Goal: Task Accomplishment & Management: Use online tool/utility

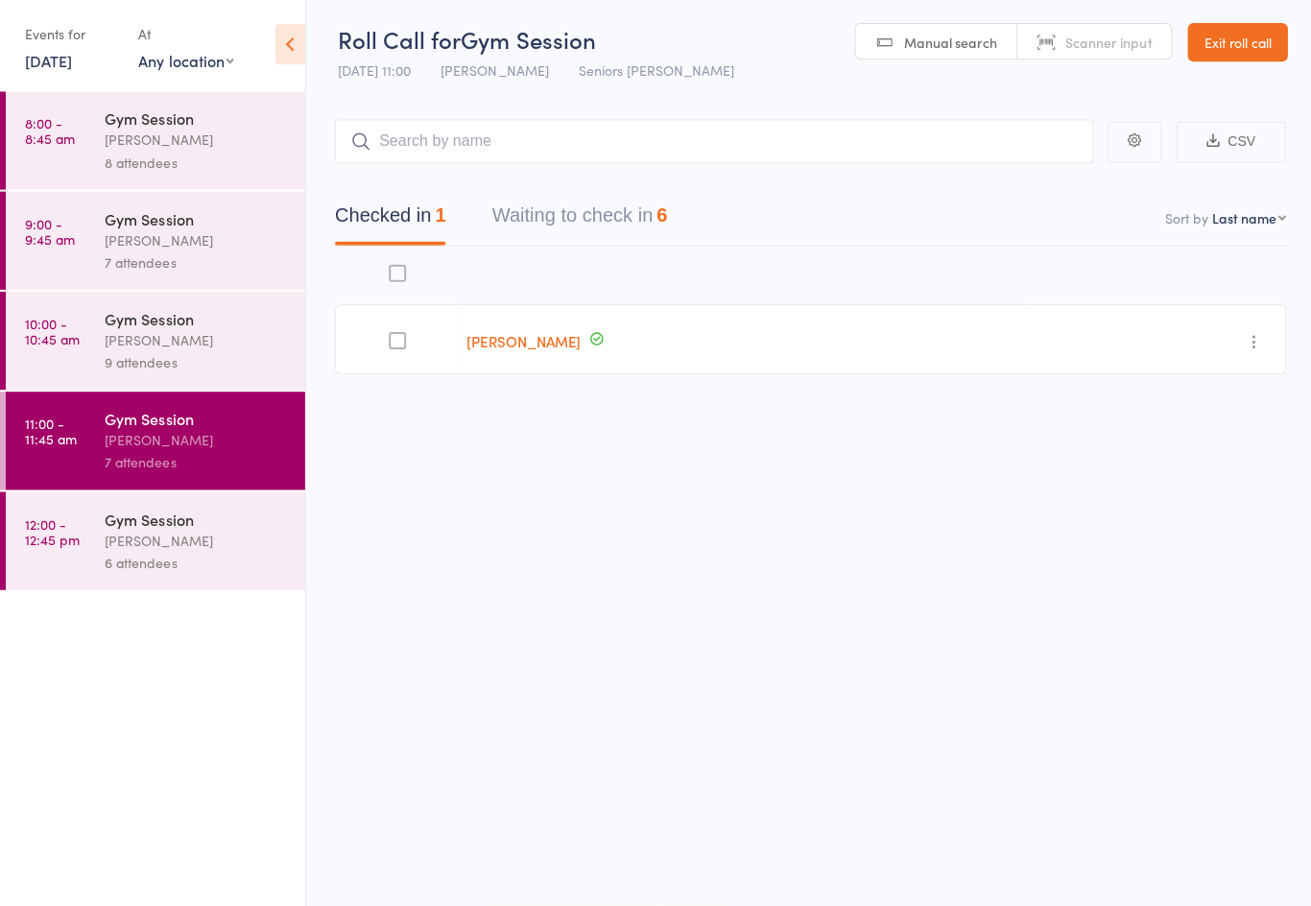
click at [135, 439] on div "[PERSON_NAME]" at bounding box center [196, 442] width 183 height 22
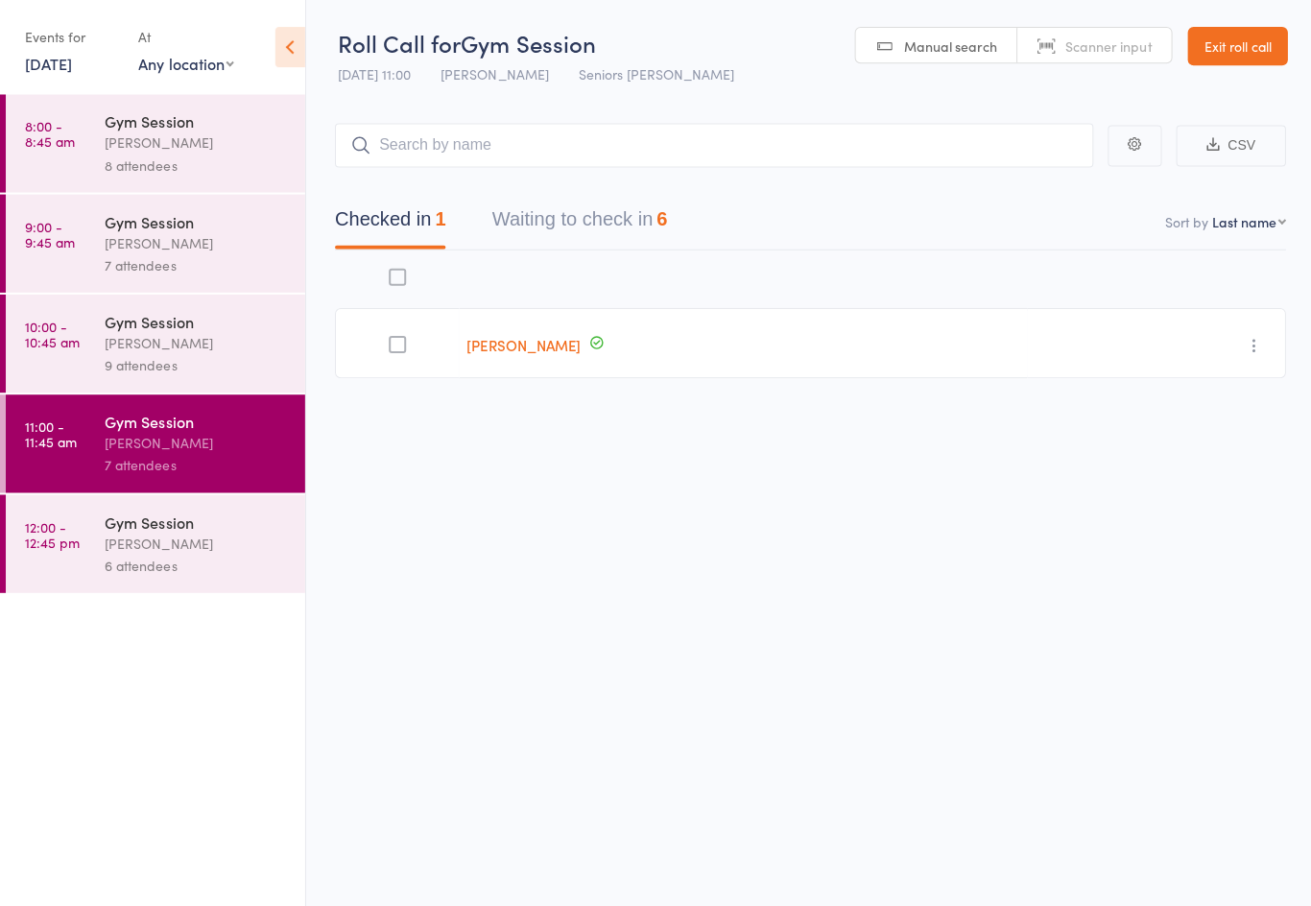
click at [112, 428] on div "Gym Session" at bounding box center [196, 420] width 183 height 21
click at [563, 232] on button "Waiting to check in 6" at bounding box center [578, 223] width 175 height 51
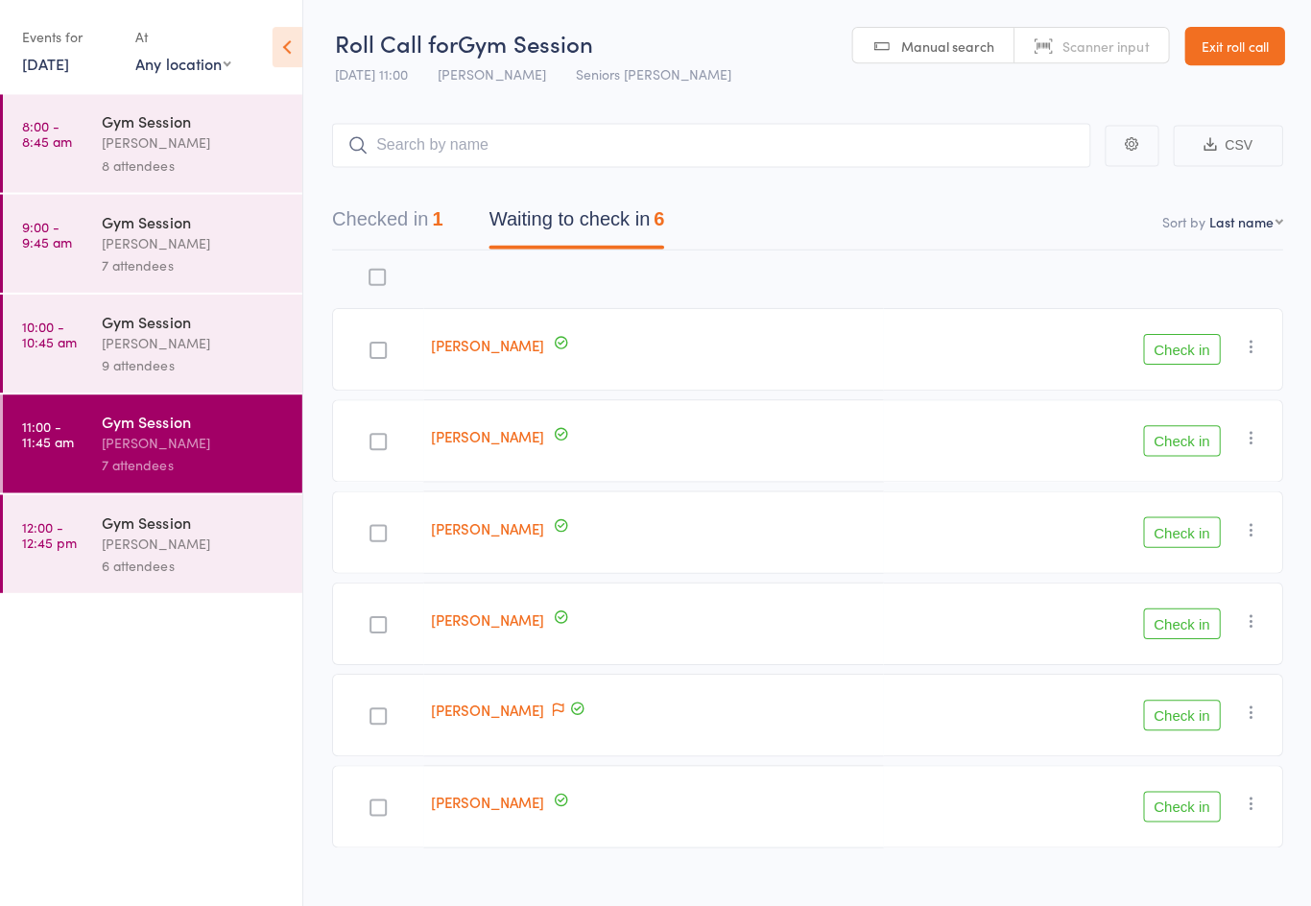
click at [1165, 546] on button "Check in" at bounding box center [1181, 531] width 77 height 31
click at [1195, 349] on button "Check in" at bounding box center [1181, 348] width 77 height 31
click at [1190, 358] on button "Check in" at bounding box center [1181, 348] width 77 height 31
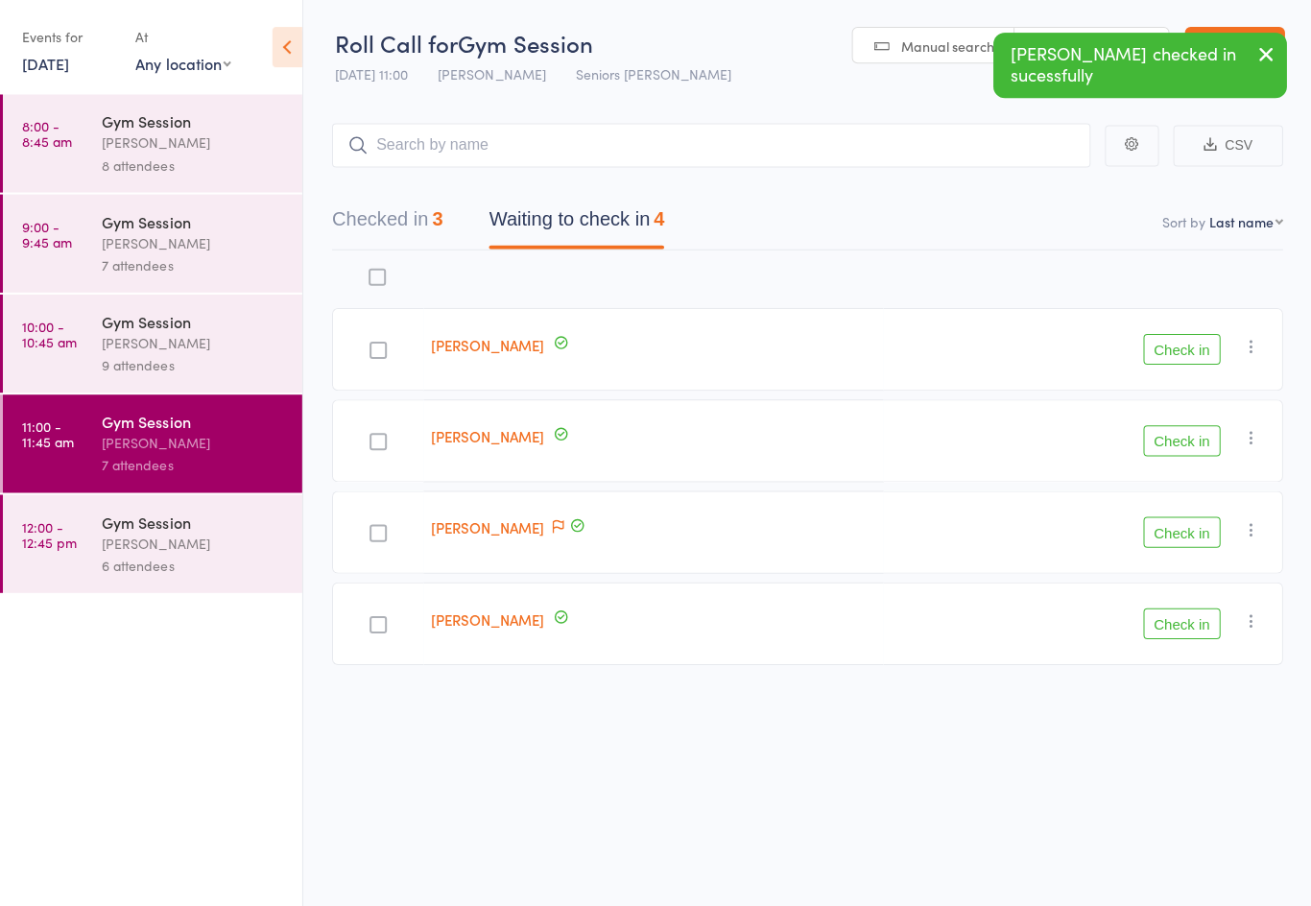
click at [1185, 352] on button "Check in" at bounding box center [1181, 348] width 77 height 31
click at [1188, 363] on button "Check in" at bounding box center [1181, 348] width 77 height 31
click at [1177, 345] on button "Check in" at bounding box center [1181, 348] width 77 height 31
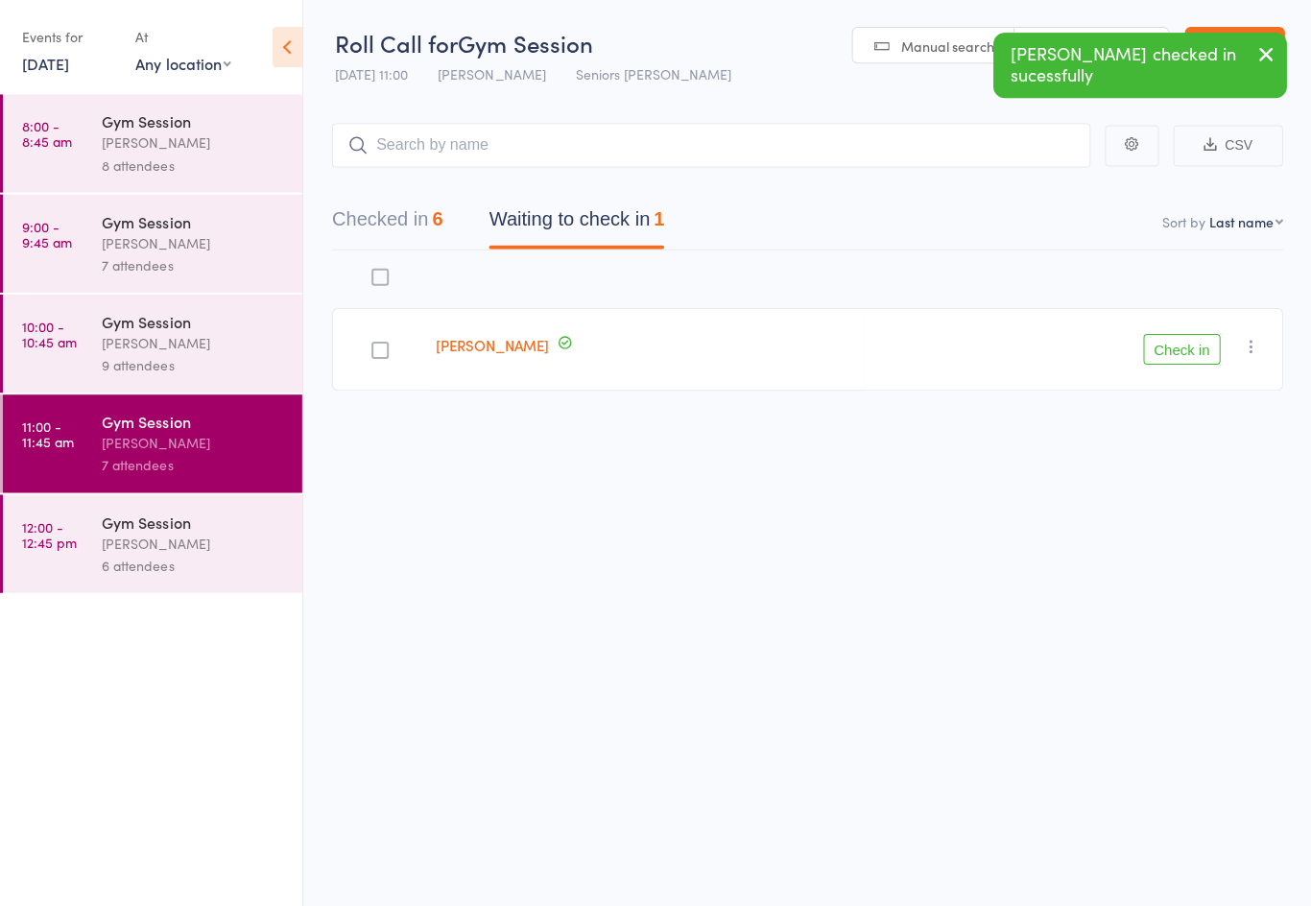
click at [1185, 346] on button "Check in" at bounding box center [1181, 348] width 77 height 31
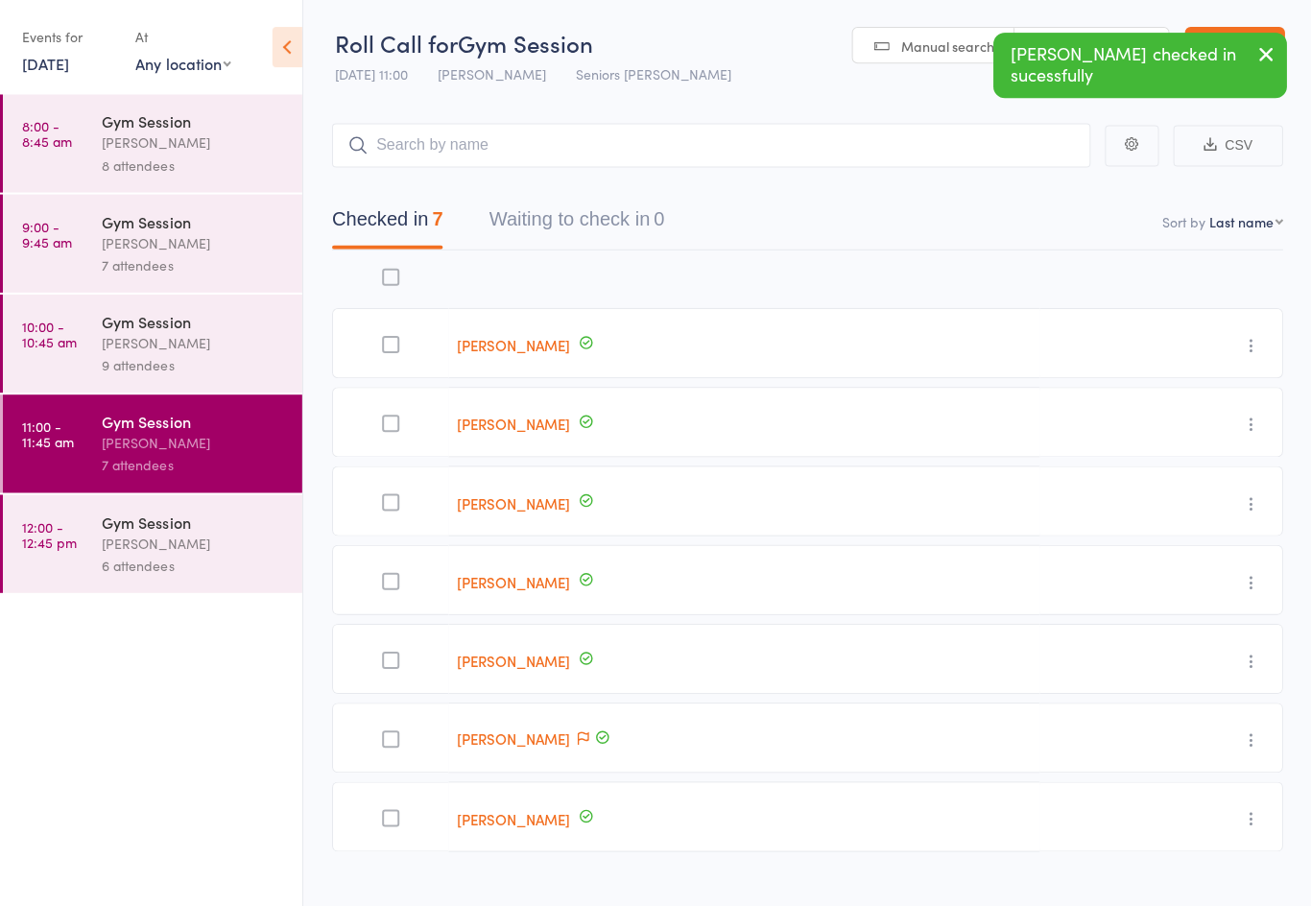
click at [242, 542] on div "[PERSON_NAME]" at bounding box center [196, 542] width 183 height 22
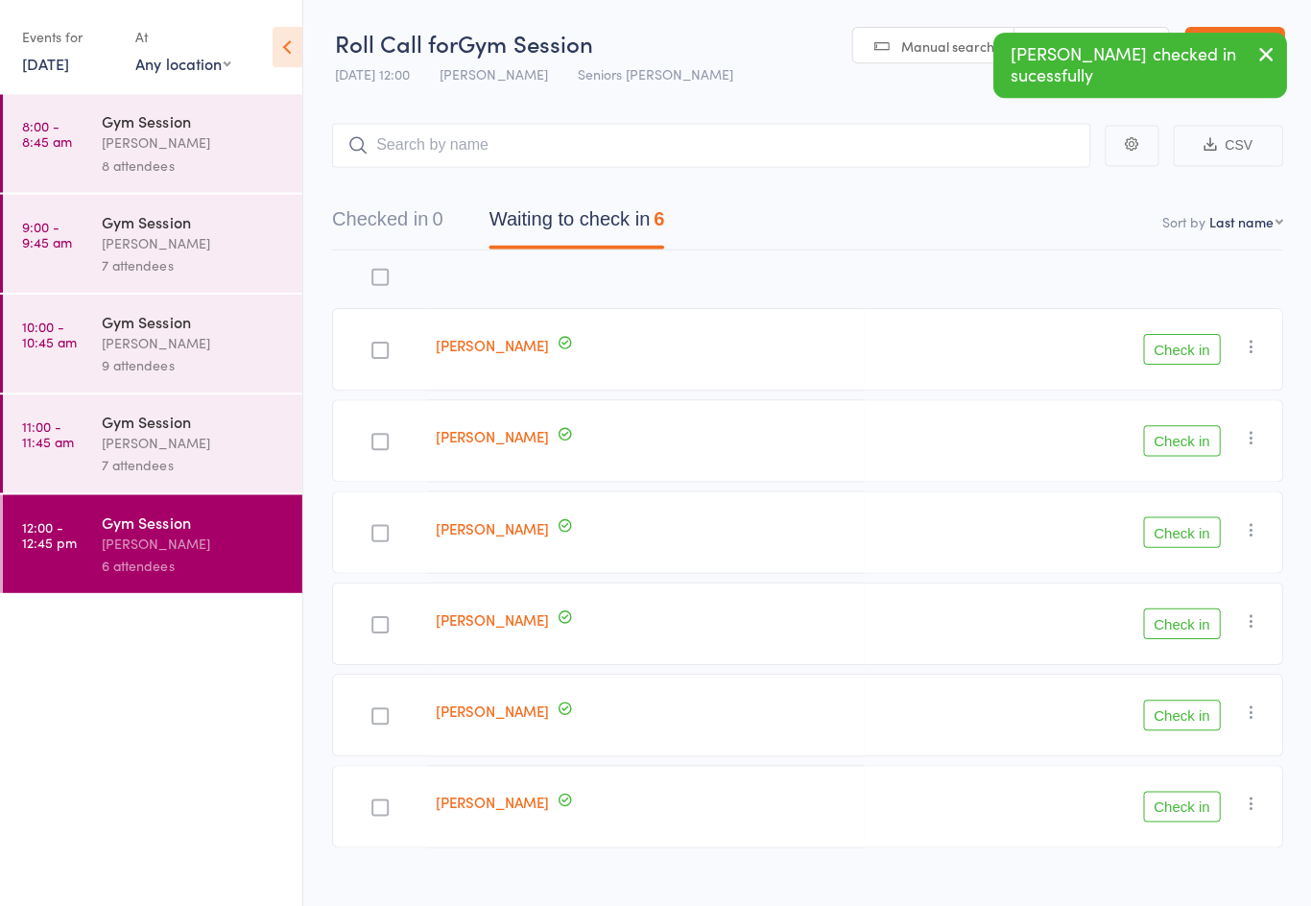
scroll to position [28, 0]
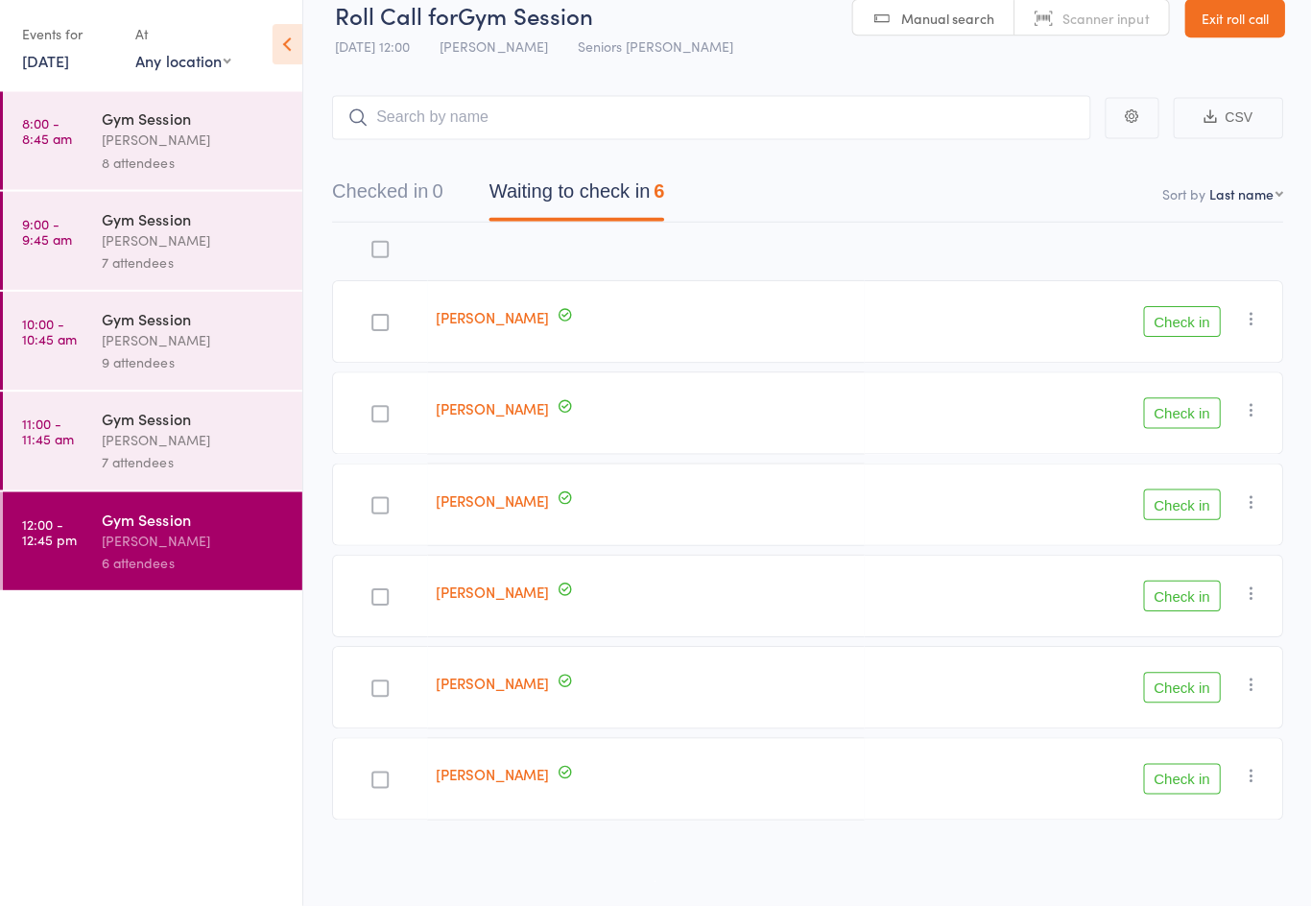
click at [1249, 506] on icon "button" at bounding box center [1250, 502] width 19 height 19
click at [1198, 703] on li "Mark absent" at bounding box center [1182, 696] width 158 height 26
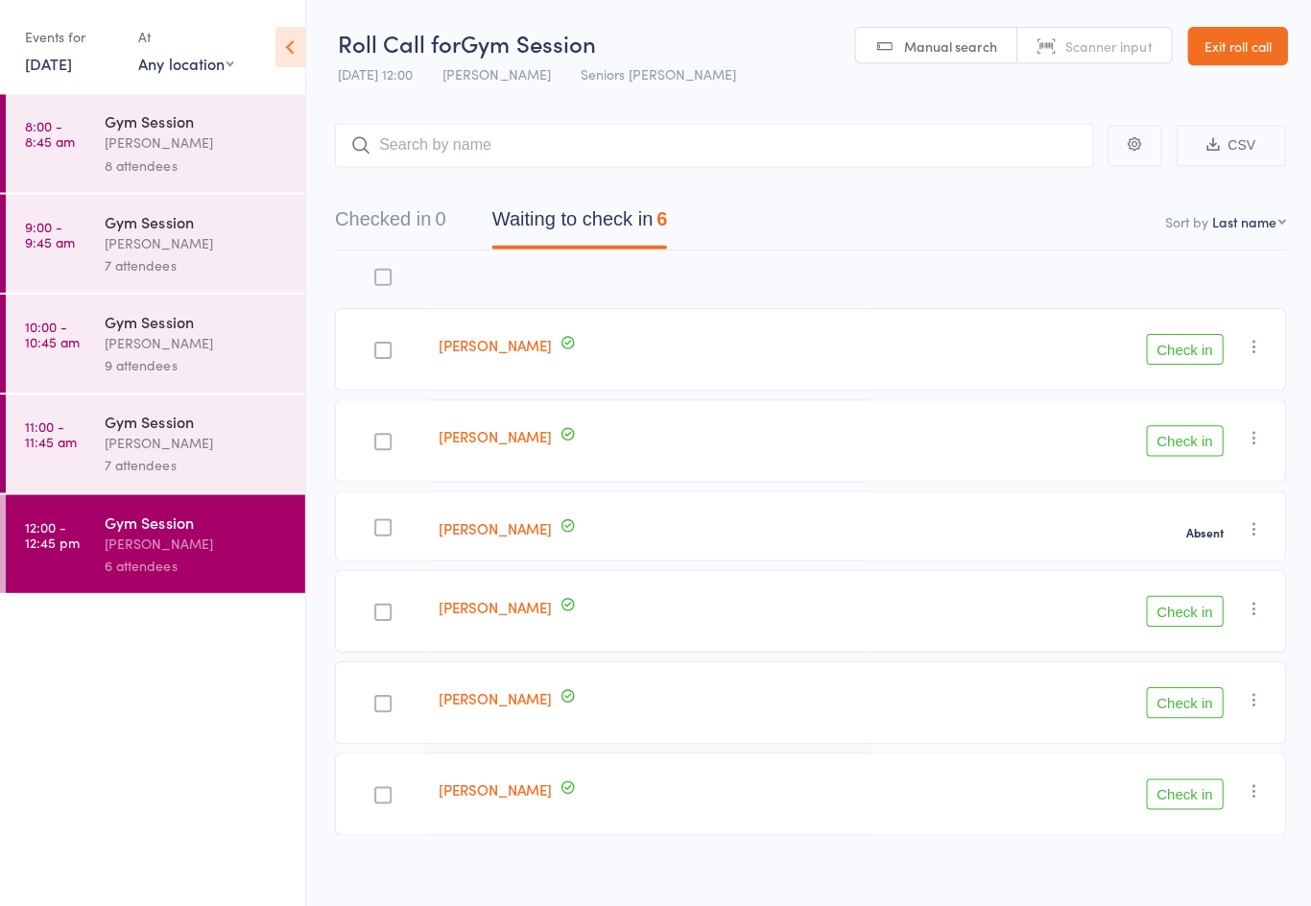
scroll to position [15, 0]
